Goal: Use online tool/utility: Utilize a website feature to perform a specific function

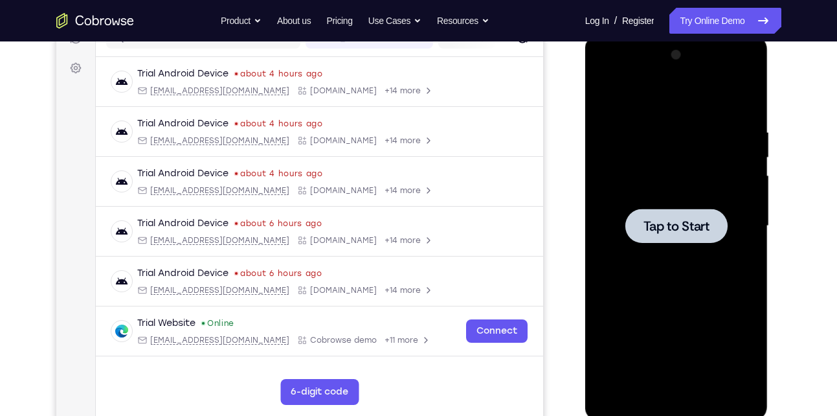
click at [674, 232] on span "Tap to Start" at bounding box center [676, 225] width 66 height 13
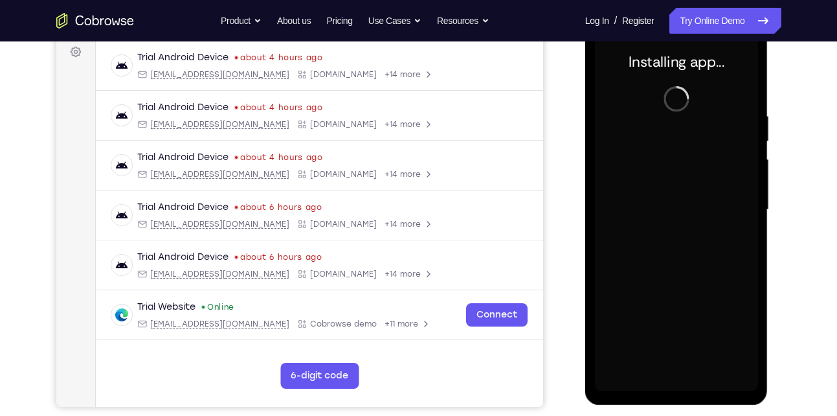
scroll to position [196, 0]
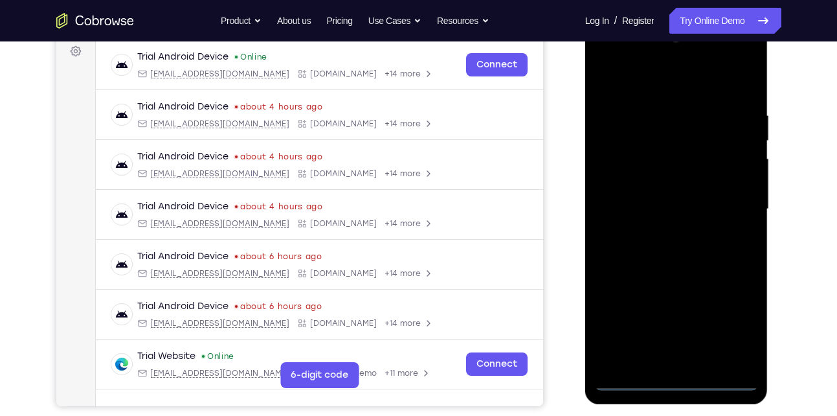
click at [680, 374] on div at bounding box center [676, 209] width 163 height 362
click at [679, 381] on div at bounding box center [676, 209] width 163 height 362
click at [735, 324] on div at bounding box center [676, 209] width 163 height 362
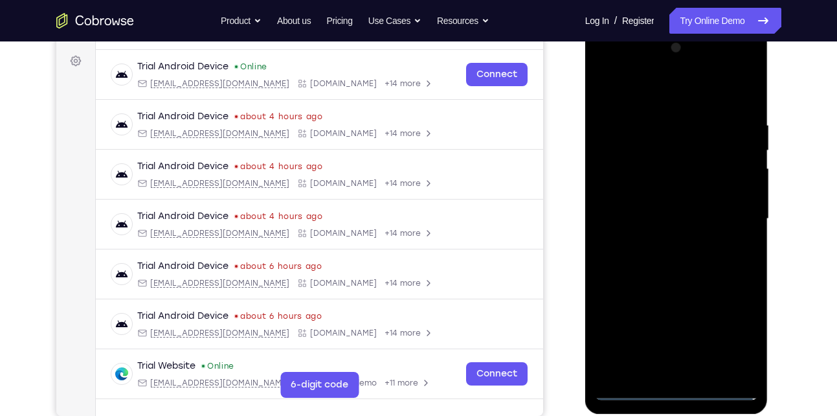
scroll to position [186, 0]
click at [660, 93] on div at bounding box center [676, 219] width 163 height 362
click at [736, 212] on div at bounding box center [676, 219] width 163 height 362
click at [661, 238] on div at bounding box center [676, 219] width 163 height 362
click at [676, 212] on div at bounding box center [676, 219] width 163 height 362
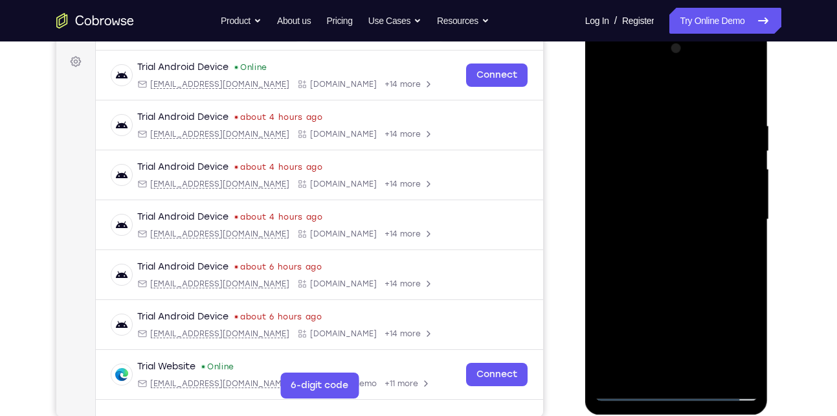
click at [673, 191] on div at bounding box center [676, 219] width 163 height 362
click at [687, 203] on div at bounding box center [676, 219] width 163 height 362
click at [678, 221] on div at bounding box center [676, 219] width 163 height 362
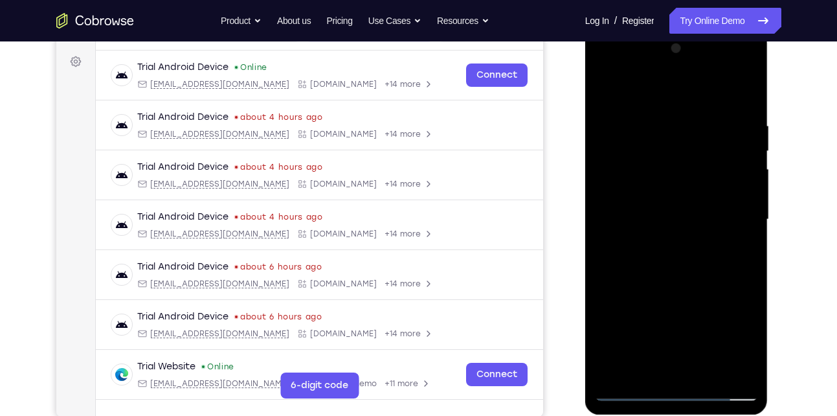
click at [713, 267] on div at bounding box center [676, 219] width 163 height 362
click at [685, 254] on div at bounding box center [676, 219] width 163 height 362
drag, startPoint x: 685, startPoint y: 98, endPoint x: 709, endPoint y: 4, distance: 97.5
click at [709, 28] on html "Online web based iOS Simulators and Android Emulators. Run iPhone, iPad, Mobile…" at bounding box center [677, 222] width 184 height 388
click at [705, 370] on div at bounding box center [676, 219] width 163 height 362
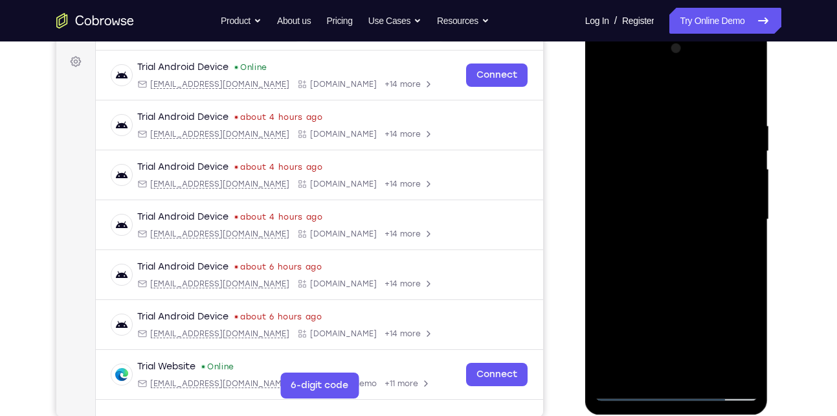
click at [744, 101] on div at bounding box center [676, 219] width 163 height 362
click at [704, 369] on div at bounding box center [676, 219] width 163 height 362
click at [676, 286] on div at bounding box center [676, 219] width 163 height 362
click at [686, 272] on div at bounding box center [676, 219] width 163 height 362
click at [658, 296] on div at bounding box center [676, 219] width 163 height 362
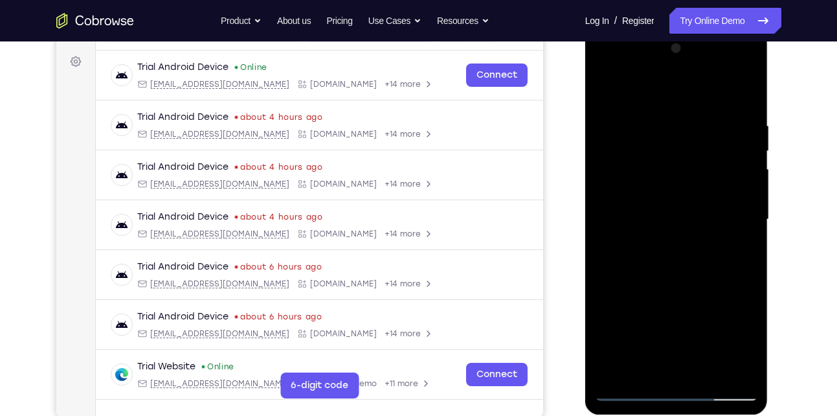
click at [658, 296] on div at bounding box center [676, 219] width 163 height 362
click at [694, 289] on div at bounding box center [676, 219] width 163 height 362
click at [738, 252] on div at bounding box center [676, 219] width 163 height 362
click at [623, 119] on div at bounding box center [676, 219] width 163 height 362
click at [662, 190] on div at bounding box center [676, 219] width 163 height 362
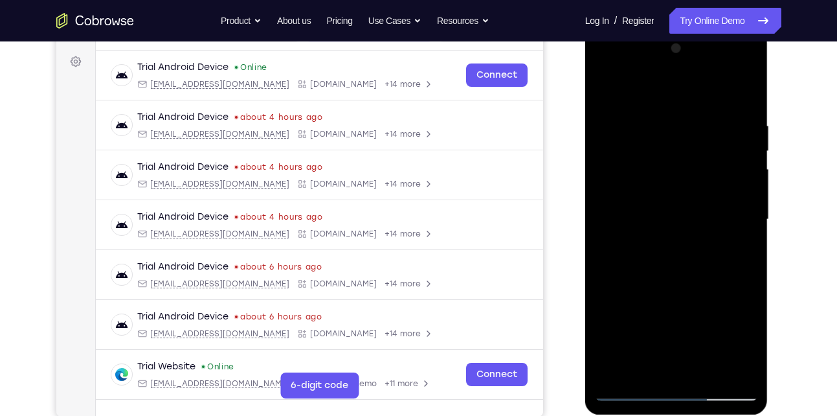
click at [607, 94] on div at bounding box center [676, 219] width 163 height 362
click at [611, 84] on div at bounding box center [676, 219] width 163 height 362
drag, startPoint x: 663, startPoint y: 141, endPoint x: 660, endPoint y: 49, distance: 92.6
click at [660, 49] on div at bounding box center [676, 219] width 163 height 362
click at [667, 140] on div at bounding box center [676, 219] width 163 height 362
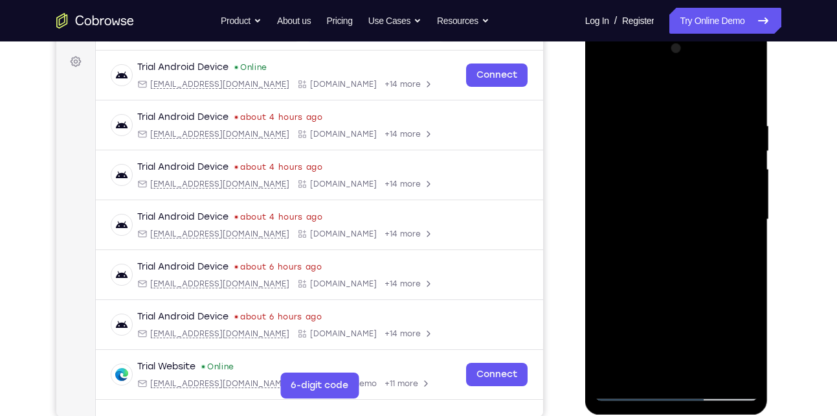
click at [667, 140] on div at bounding box center [676, 219] width 163 height 362
drag, startPoint x: 707, startPoint y: 276, endPoint x: 687, endPoint y: 133, distance: 144.4
click at [687, 133] on div at bounding box center [676, 219] width 163 height 362
drag, startPoint x: 690, startPoint y: 301, endPoint x: 678, endPoint y: 115, distance: 186.8
click at [678, 115] on div at bounding box center [676, 219] width 163 height 362
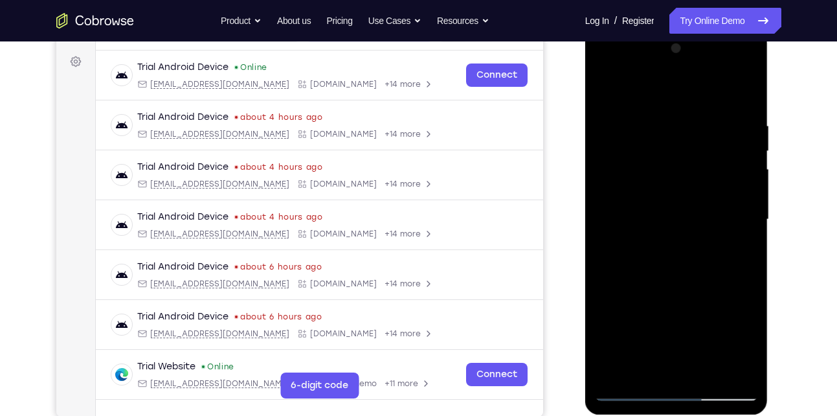
drag, startPoint x: 691, startPoint y: 269, endPoint x: 689, endPoint y: 116, distance: 152.8
click at [689, 116] on div at bounding box center [676, 219] width 163 height 362
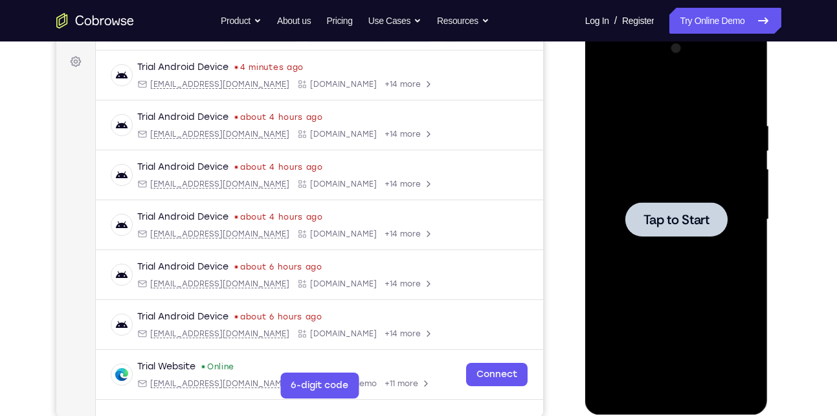
click at [680, 216] on span "Tap to Start" at bounding box center [676, 219] width 66 height 13
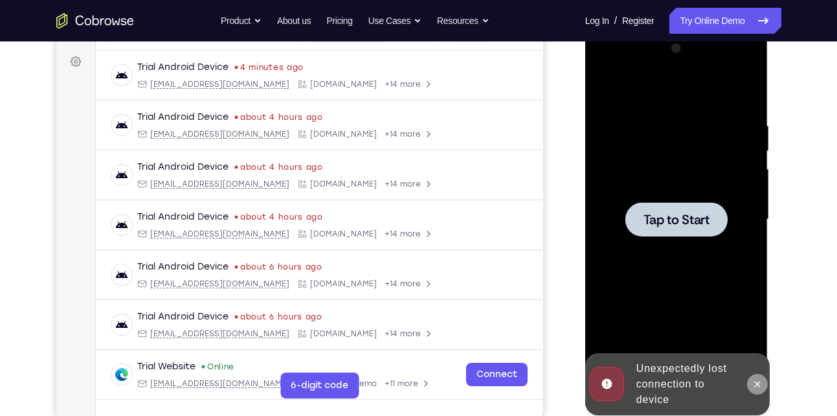
click at [759, 388] on icon at bounding box center [757, 384] width 10 height 10
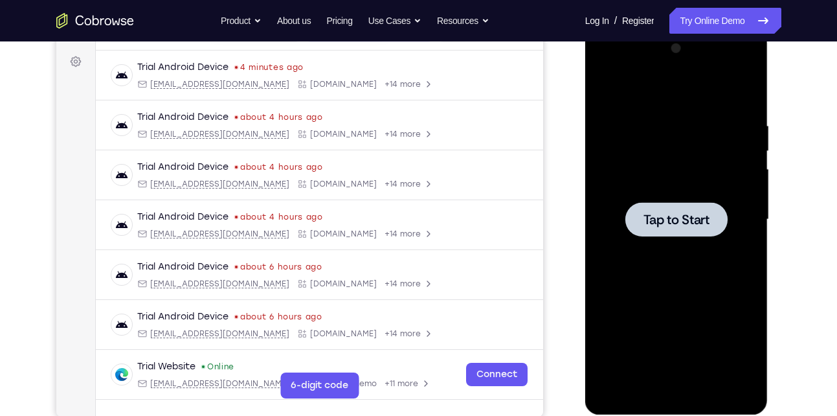
click at [693, 204] on div at bounding box center [676, 219] width 102 height 34
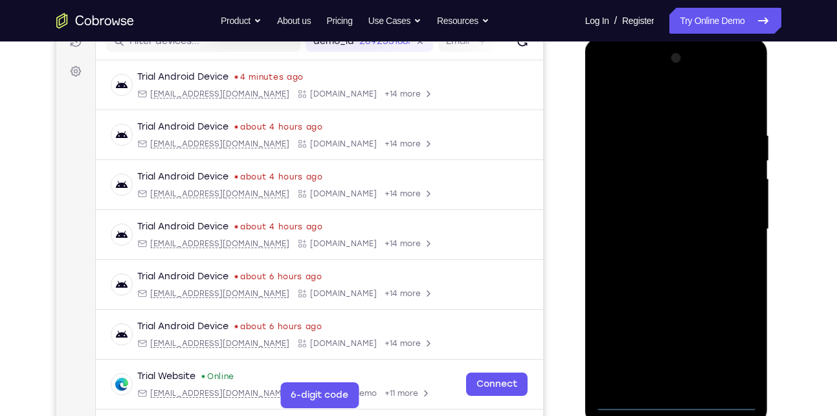
scroll to position [175, 0]
click at [679, 408] on div at bounding box center [676, 230] width 163 height 362
click at [730, 347] on div at bounding box center [676, 230] width 163 height 362
click at [676, 108] on div at bounding box center [676, 230] width 163 height 362
click at [669, 108] on div at bounding box center [676, 230] width 163 height 362
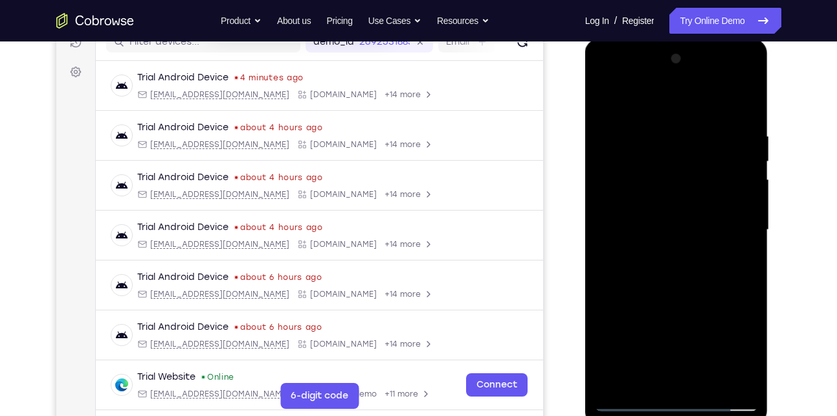
click at [740, 228] on div at bounding box center [676, 230] width 163 height 362
click at [660, 254] on div at bounding box center [676, 230] width 163 height 362
click at [677, 204] on div at bounding box center [676, 230] width 163 height 362
click at [664, 221] on div at bounding box center [676, 230] width 163 height 362
drag, startPoint x: 739, startPoint y: 179, endPoint x: 716, endPoint y: 59, distance: 122.6
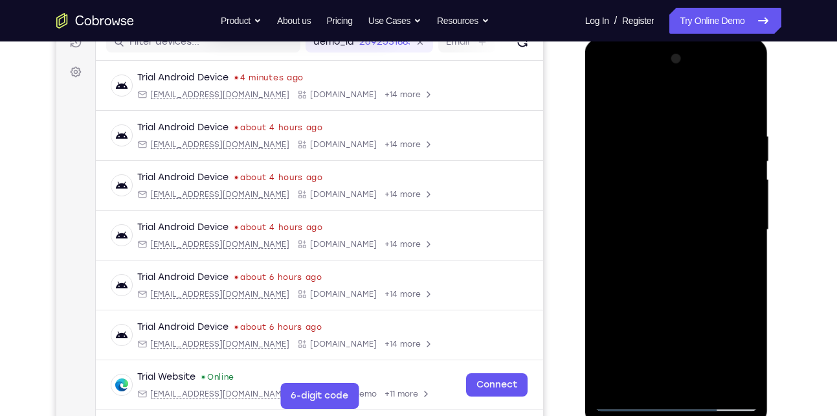
click at [716, 59] on div at bounding box center [676, 230] width 163 height 362
click at [678, 199] on div at bounding box center [676, 230] width 163 height 362
click at [706, 381] on div at bounding box center [676, 230] width 163 height 362
click at [659, 293] on div at bounding box center [676, 230] width 163 height 362
click at [698, 252] on div at bounding box center [676, 230] width 163 height 362
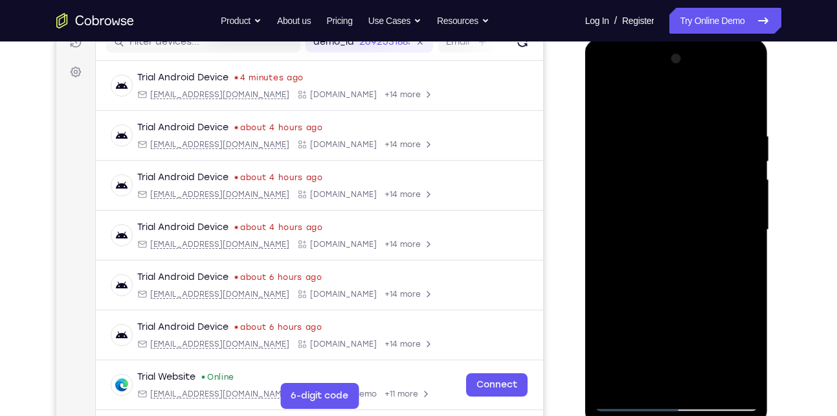
click at [693, 300] on div at bounding box center [676, 230] width 163 height 362
drag, startPoint x: 702, startPoint y: 265, endPoint x: 701, endPoint y: 217, distance: 47.9
click at [701, 217] on div at bounding box center [676, 230] width 163 height 362
click at [606, 102] on div at bounding box center [676, 230] width 163 height 362
click at [711, 381] on div at bounding box center [676, 230] width 163 height 362
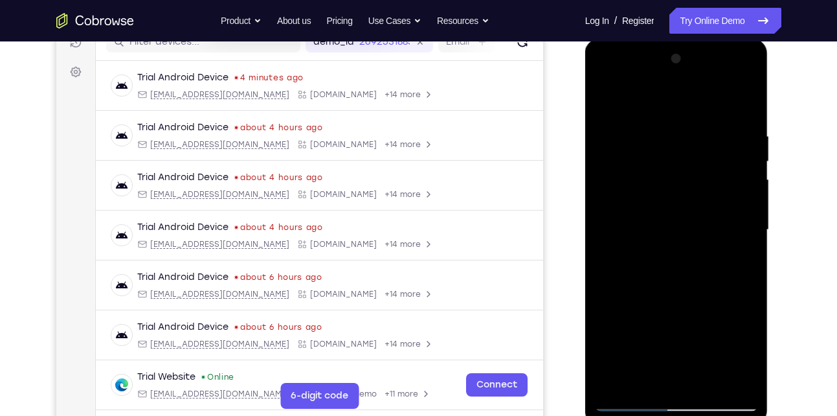
click at [711, 381] on div at bounding box center [676, 230] width 163 height 362
click at [605, 100] on div at bounding box center [676, 230] width 163 height 362
click at [611, 254] on div at bounding box center [676, 230] width 163 height 362
click at [648, 98] on div at bounding box center [676, 230] width 163 height 362
click at [731, 294] on div at bounding box center [676, 230] width 163 height 362
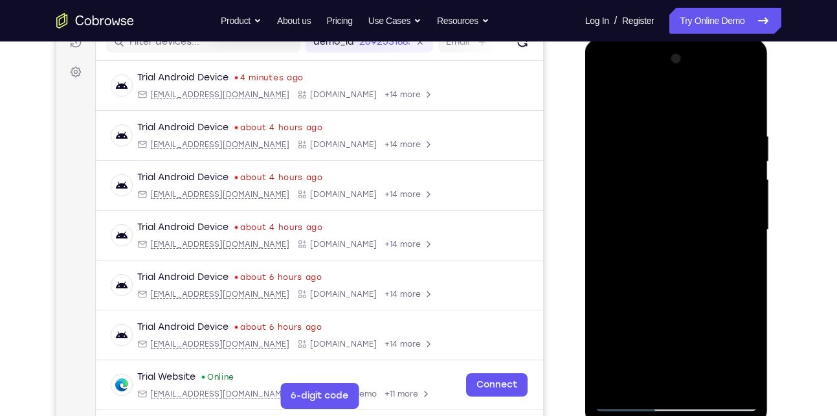
click at [749, 210] on div at bounding box center [676, 230] width 163 height 362
click at [742, 272] on div at bounding box center [676, 230] width 163 height 362
drag, startPoint x: 694, startPoint y: 311, endPoint x: 696, endPoint y: 221, distance: 90.6
click at [696, 221] on div at bounding box center [676, 230] width 163 height 362
click at [618, 282] on div at bounding box center [676, 230] width 163 height 362
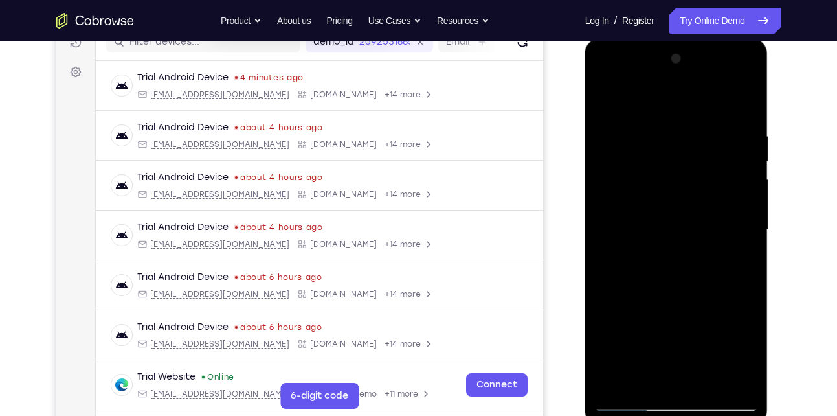
drag, startPoint x: 690, startPoint y: 287, endPoint x: 700, endPoint y: 142, distance: 145.4
click at [700, 142] on div at bounding box center [676, 230] width 163 height 362
drag, startPoint x: 706, startPoint y: 276, endPoint x: 704, endPoint y: 179, distance: 97.1
click at [704, 179] on div at bounding box center [676, 230] width 163 height 362
click at [706, 379] on div at bounding box center [676, 230] width 163 height 362
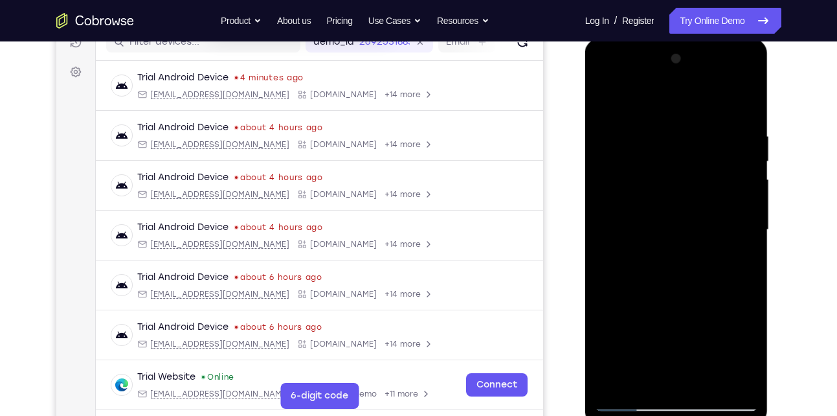
click at [685, 247] on div at bounding box center [676, 230] width 163 height 362
click at [648, 379] on div at bounding box center [676, 230] width 163 height 362
click at [747, 376] on div at bounding box center [676, 230] width 163 height 362
click at [748, 379] on div at bounding box center [676, 230] width 163 height 362
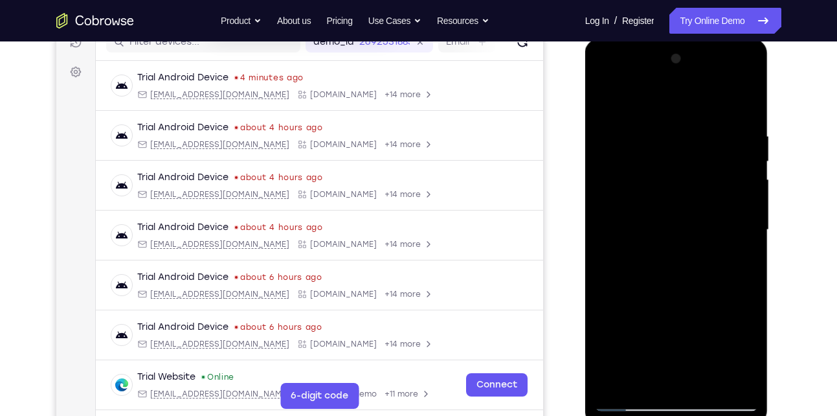
click at [748, 379] on div at bounding box center [676, 230] width 163 height 362
click at [608, 381] on div at bounding box center [676, 230] width 163 height 362
click at [637, 261] on div at bounding box center [676, 230] width 163 height 362
click at [737, 265] on div at bounding box center [676, 230] width 163 height 362
click at [738, 260] on div at bounding box center [676, 230] width 163 height 362
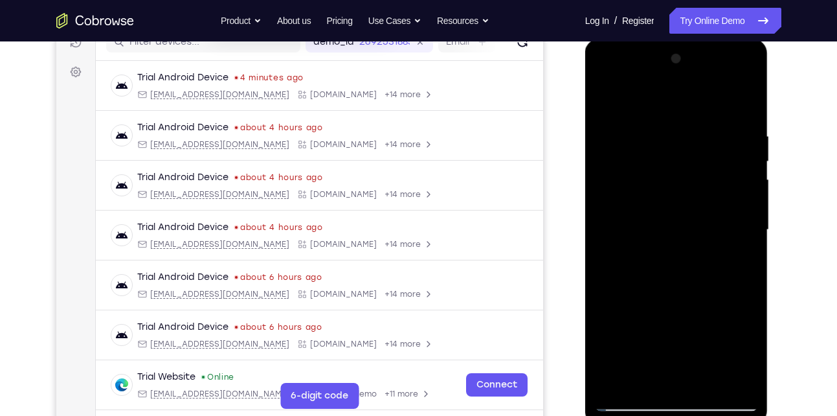
click at [658, 260] on div at bounding box center [676, 230] width 163 height 362
click at [736, 261] on div at bounding box center [676, 230] width 163 height 362
click at [601, 93] on div at bounding box center [676, 230] width 163 height 362
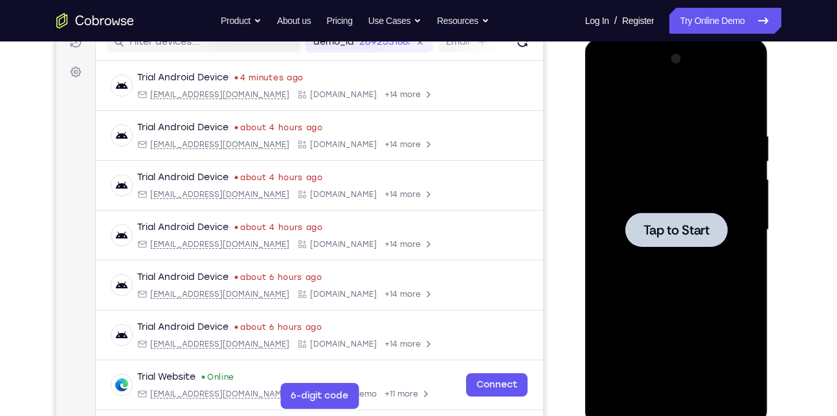
click at [726, 210] on div at bounding box center [676, 230] width 163 height 362
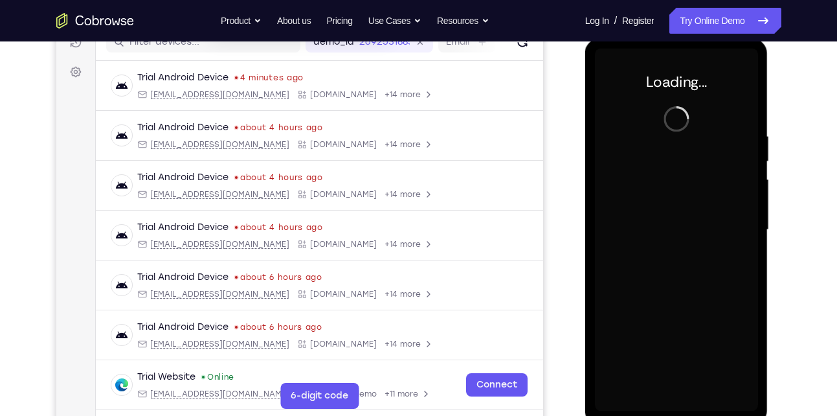
click at [687, 155] on div at bounding box center [676, 230] width 163 height 362
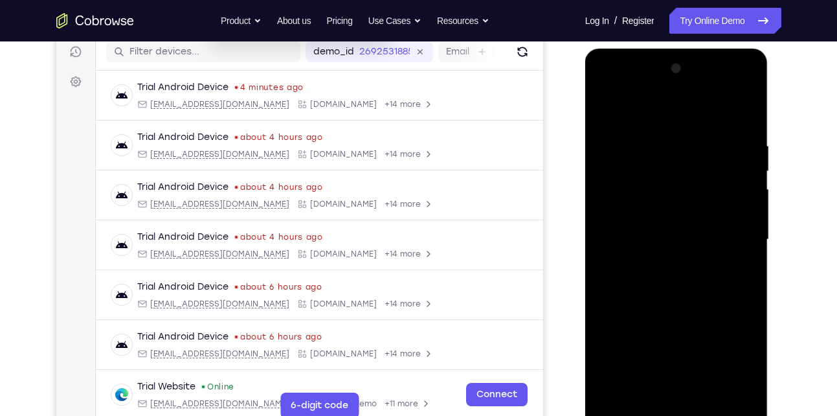
scroll to position [165, 0]
click at [676, 405] on div at bounding box center [676, 240] width 163 height 362
click at [674, 408] on div at bounding box center [676, 240] width 163 height 362
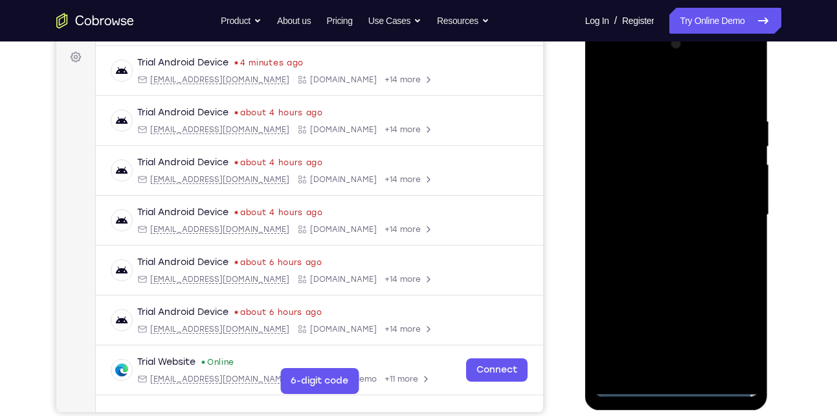
scroll to position [191, 0]
click at [679, 388] on div at bounding box center [676, 214] width 163 height 362
click at [738, 336] on div at bounding box center [676, 214] width 163 height 362
click at [663, 93] on div at bounding box center [676, 214] width 163 height 362
click at [737, 213] on div at bounding box center [676, 214] width 163 height 362
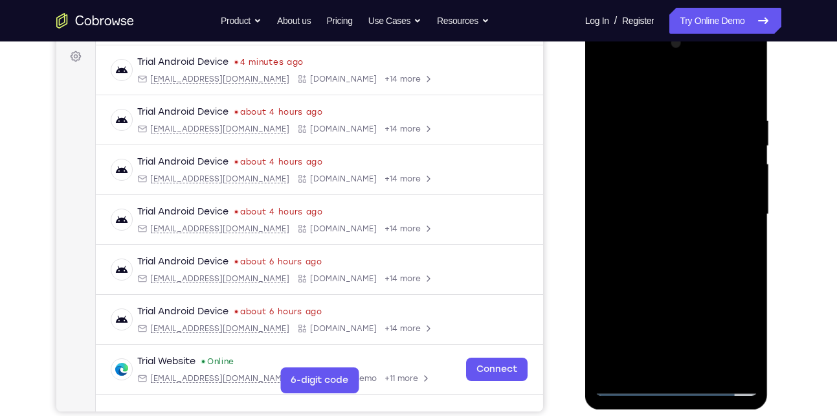
click at [660, 239] on div at bounding box center [676, 214] width 163 height 362
click at [692, 198] on div at bounding box center [676, 214] width 163 height 362
click at [676, 189] on div at bounding box center [676, 214] width 163 height 362
click at [672, 208] on div at bounding box center [676, 214] width 163 height 362
click at [685, 209] on div at bounding box center [676, 214] width 163 height 362
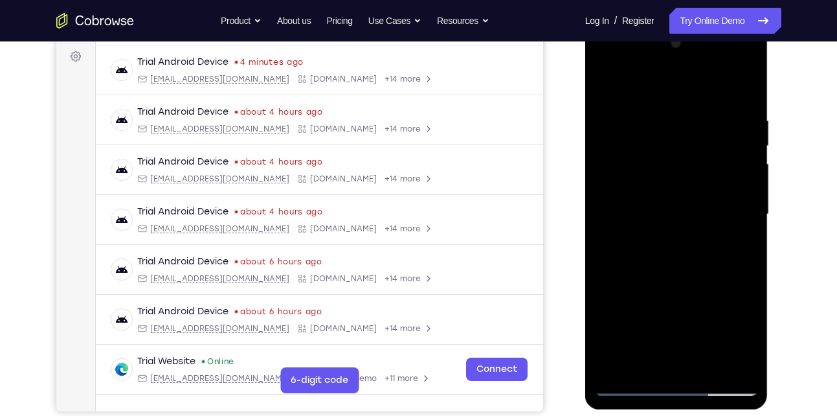
click at [698, 257] on div at bounding box center [676, 214] width 163 height 362
click at [673, 205] on div at bounding box center [676, 214] width 163 height 362
click at [661, 117] on div at bounding box center [676, 214] width 163 height 362
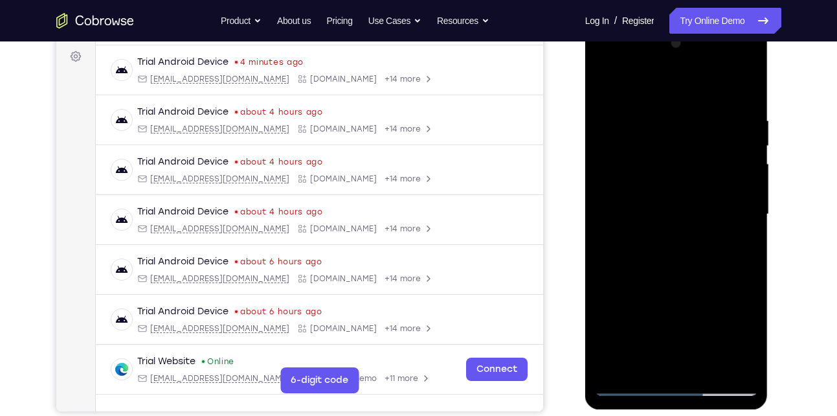
click at [745, 104] on div at bounding box center [676, 214] width 163 height 362
click at [746, 105] on div at bounding box center [676, 214] width 163 height 362
click at [692, 89] on div at bounding box center [676, 214] width 163 height 362
drag, startPoint x: 692, startPoint y: 89, endPoint x: 694, endPoint y: 17, distance: 71.9
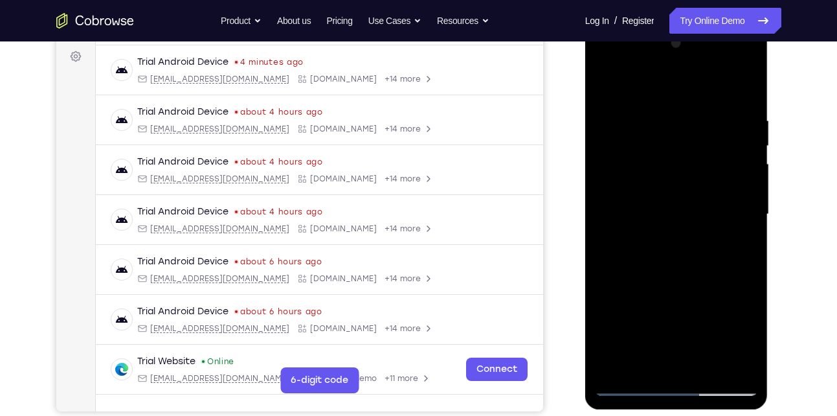
click at [694, 23] on html "Online web based iOS Simulators and Android Emulators. Run iPhone, iPad, Mobile…" at bounding box center [677, 217] width 184 height 388
click at [658, 115] on div at bounding box center [676, 214] width 163 height 362
click at [752, 89] on div at bounding box center [676, 214] width 163 height 362
click at [744, 89] on div at bounding box center [676, 214] width 163 height 362
click at [741, 90] on div at bounding box center [676, 214] width 163 height 362
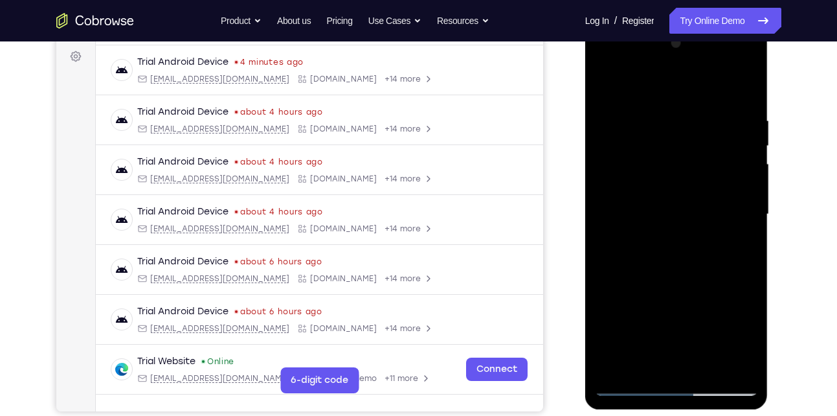
click at [664, 113] on div at bounding box center [676, 214] width 163 height 362
click at [664, 121] on div at bounding box center [676, 214] width 163 height 362
click at [724, 364] on div at bounding box center [676, 214] width 163 height 362
click at [623, 335] on div at bounding box center [676, 214] width 163 height 362
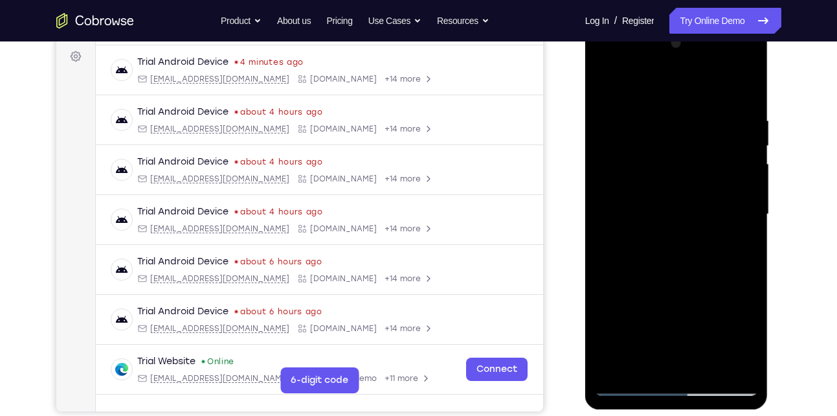
drag, startPoint x: 623, startPoint y: 335, endPoint x: 787, endPoint y: 310, distance: 165.7
click at [770, 310] on html "Online web based iOS Simulators and Android Emulators. Run iPhone, iPad, Mobile…" at bounding box center [677, 217] width 184 height 388
click at [730, 355] on div at bounding box center [676, 214] width 163 height 362
click at [601, 329] on div at bounding box center [676, 214] width 163 height 362
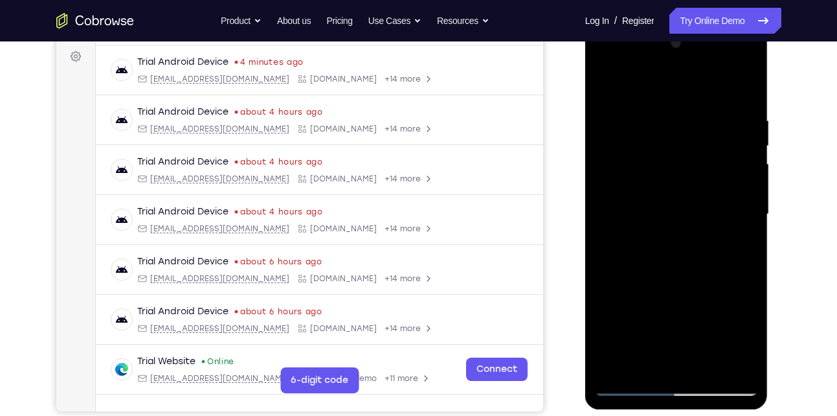
click at [601, 329] on div at bounding box center [676, 214] width 163 height 362
click at [729, 287] on div at bounding box center [676, 214] width 163 height 362
click at [726, 354] on div at bounding box center [676, 214] width 163 height 362
click at [740, 82] on div at bounding box center [676, 214] width 163 height 362
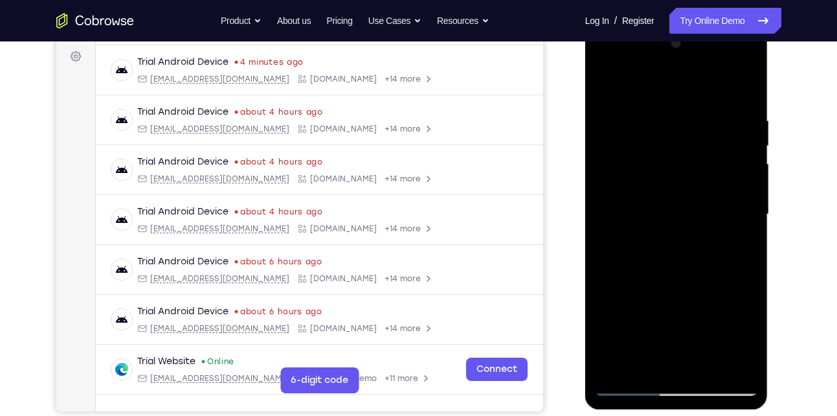
click at [707, 364] on div at bounding box center [676, 214] width 163 height 362
click at [694, 281] on div at bounding box center [676, 214] width 163 height 362
